Goal: Transaction & Acquisition: Book appointment/travel/reservation

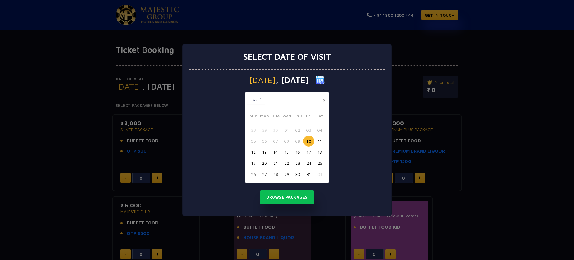
click at [308, 142] on button "10" at bounding box center [308, 141] width 11 height 11
click at [291, 196] on button "Browse Packages" at bounding box center [287, 198] width 54 height 14
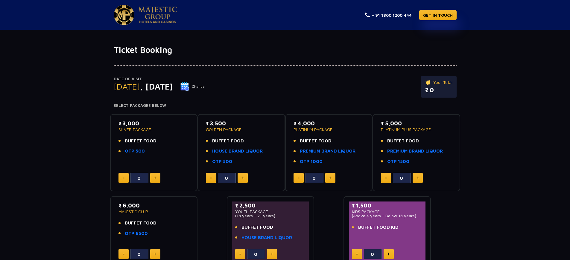
click at [134, 141] on span "BUFFET FOOD" at bounding box center [141, 141] width 32 height 7
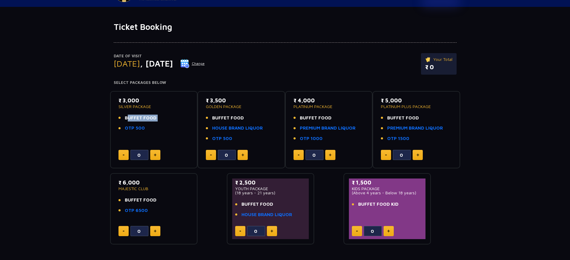
scroll to position [36, 0]
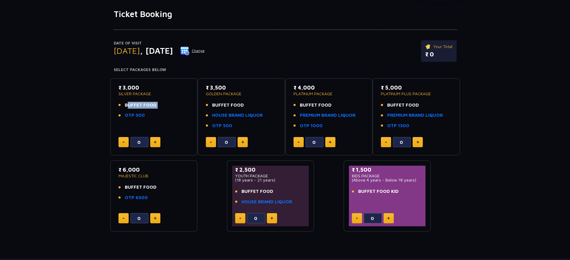
click at [153, 116] on li "OTP 500" at bounding box center [153, 115] width 71 height 7
click at [157, 144] on button at bounding box center [155, 142] width 10 height 10
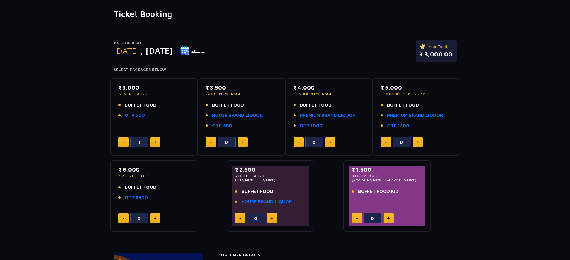
click at [157, 144] on button at bounding box center [155, 142] width 10 height 10
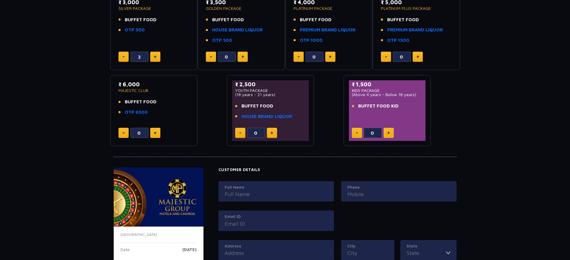
scroll to position [144, 0]
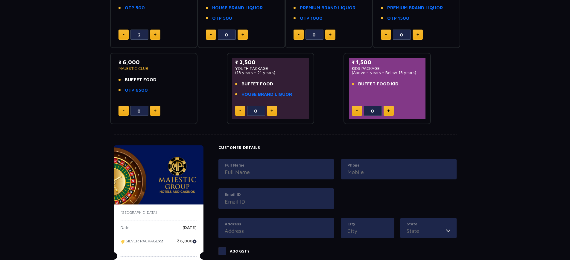
click at [158, 35] on button at bounding box center [155, 35] width 10 height 10
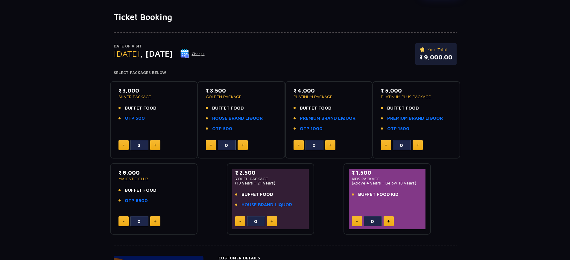
scroll to position [31, 0]
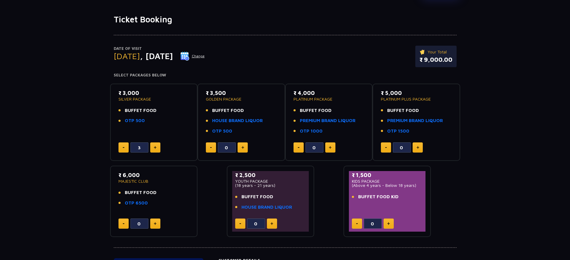
click at [157, 151] on button at bounding box center [155, 148] width 10 height 10
drag, startPoint x: 357, startPoint y: 185, endPoint x: 412, endPoint y: 189, distance: 55.5
click at [412, 189] on div "₹ 1,500 KIDS PACKAGE (Above 4 years - Below 18 years) BUFFET FOOD KID" at bounding box center [387, 187] width 71 height 33
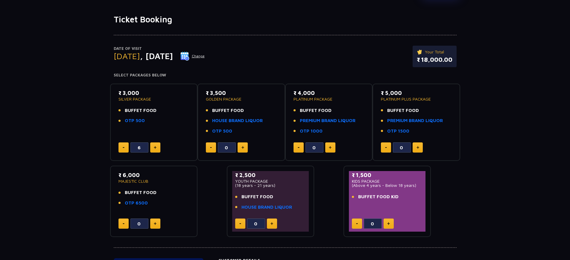
click at [368, 178] on p "₹ 1,500" at bounding box center [387, 175] width 71 height 8
click at [125, 149] on button at bounding box center [123, 148] width 10 height 10
click at [125, 148] on button at bounding box center [123, 148] width 10 height 10
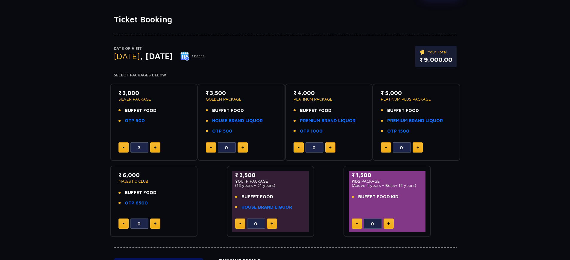
click at [150, 148] on button at bounding box center [155, 148] width 10 height 10
type input "4"
click at [387, 227] on button at bounding box center [388, 224] width 10 height 10
type input "1"
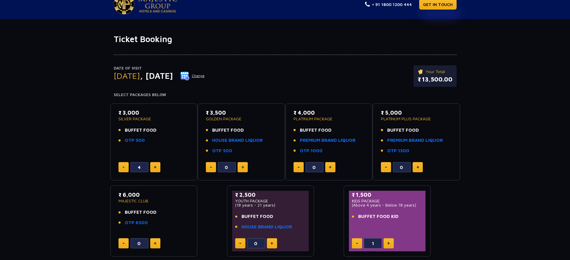
scroll to position [0, 0]
